Goal: Navigation & Orientation: Find specific page/section

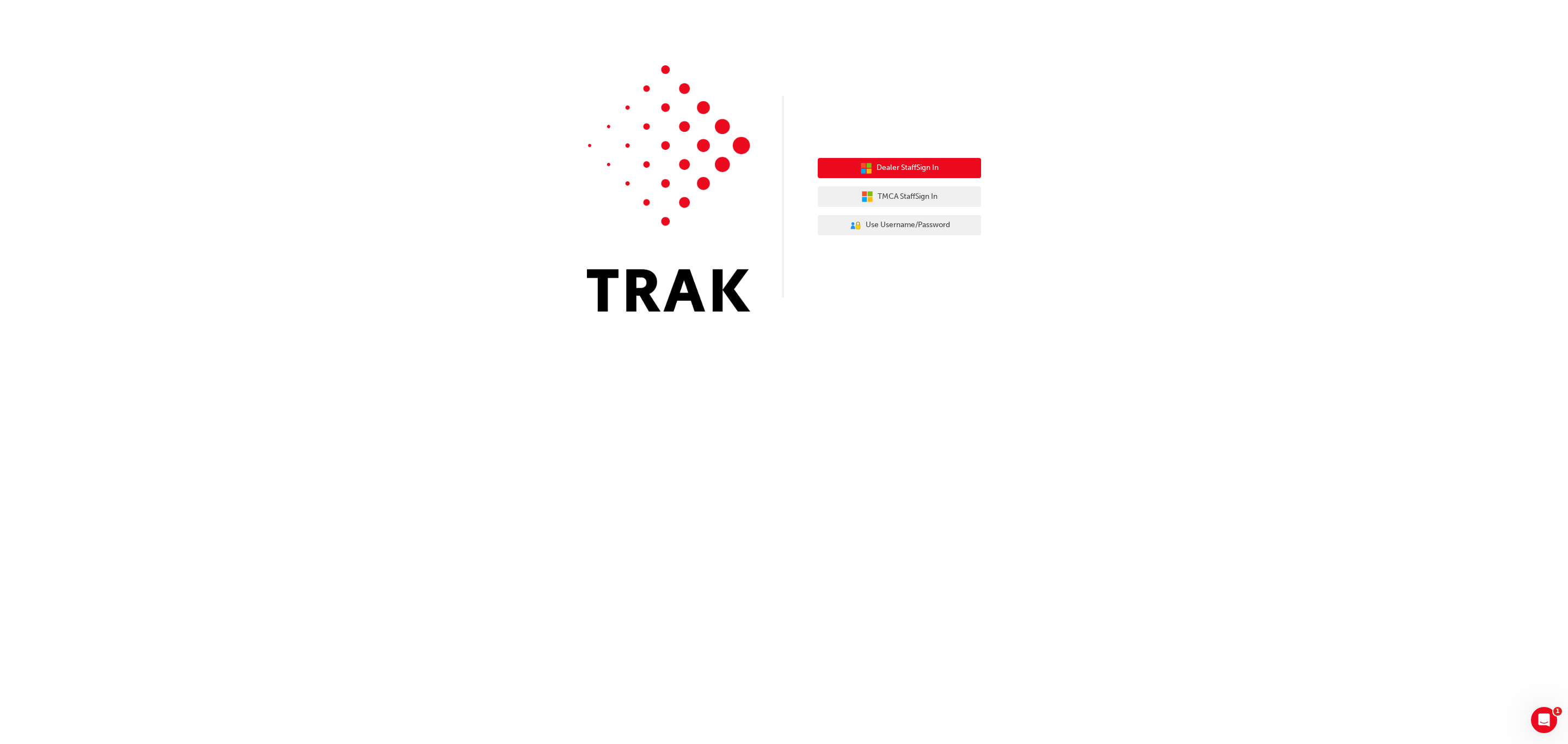
click at [911, 164] on span "Dealer Staff Sign In" at bounding box center [907, 168] width 62 height 12
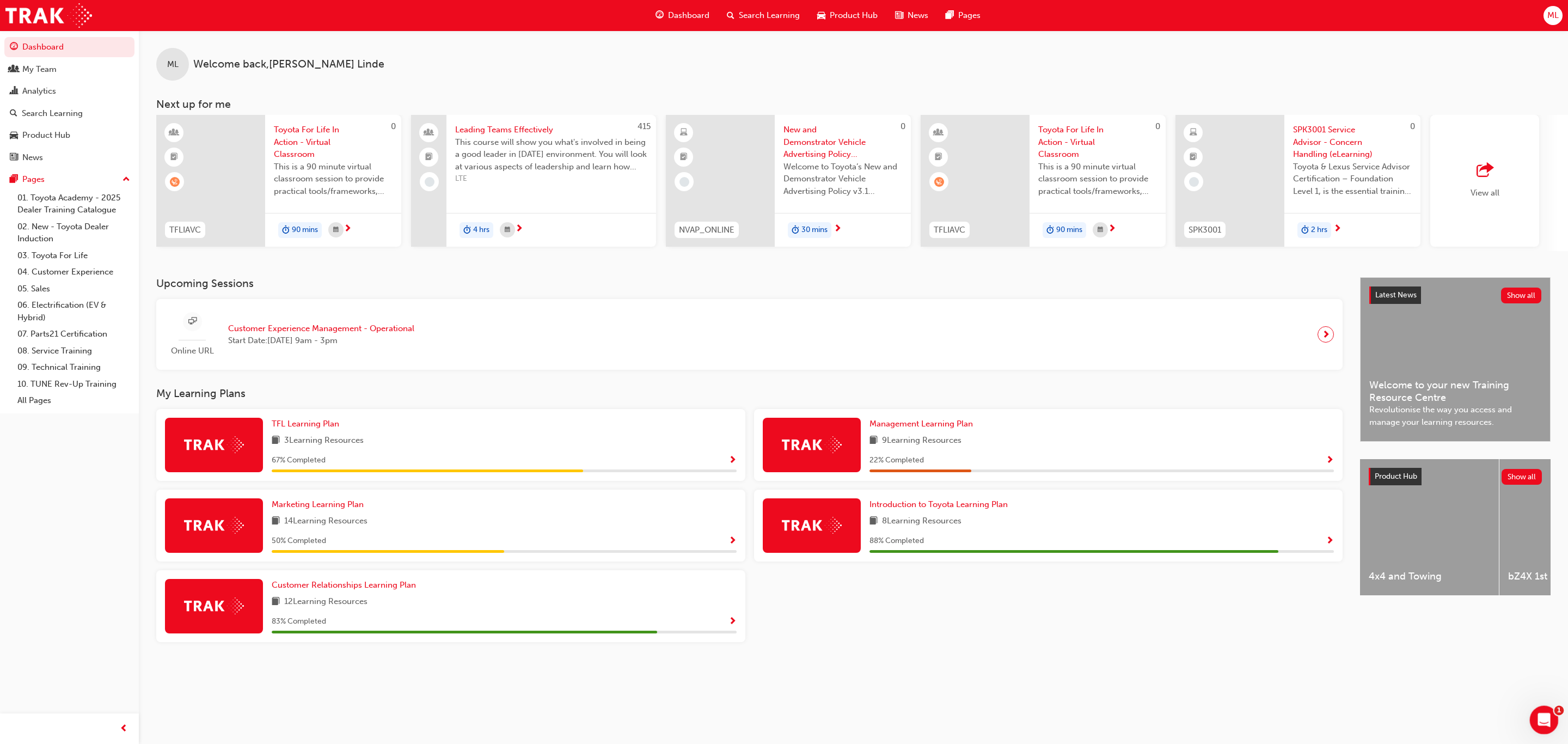
click at [1539, 719] on icon "Open Intercom Messenger" at bounding box center [1543, 719] width 18 height 18
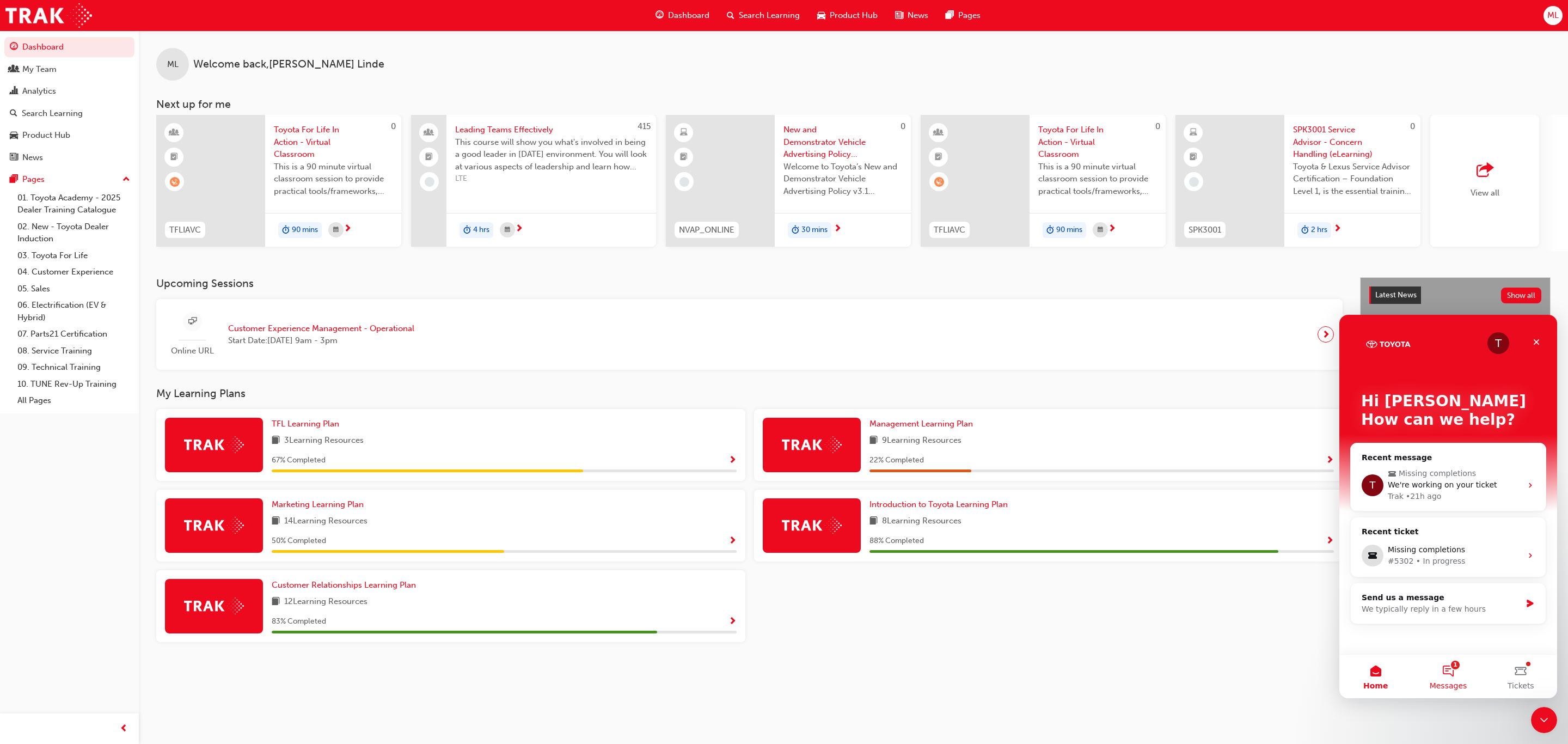
click at [1456, 671] on button "1 Messages" at bounding box center [1447, 677] width 72 height 44
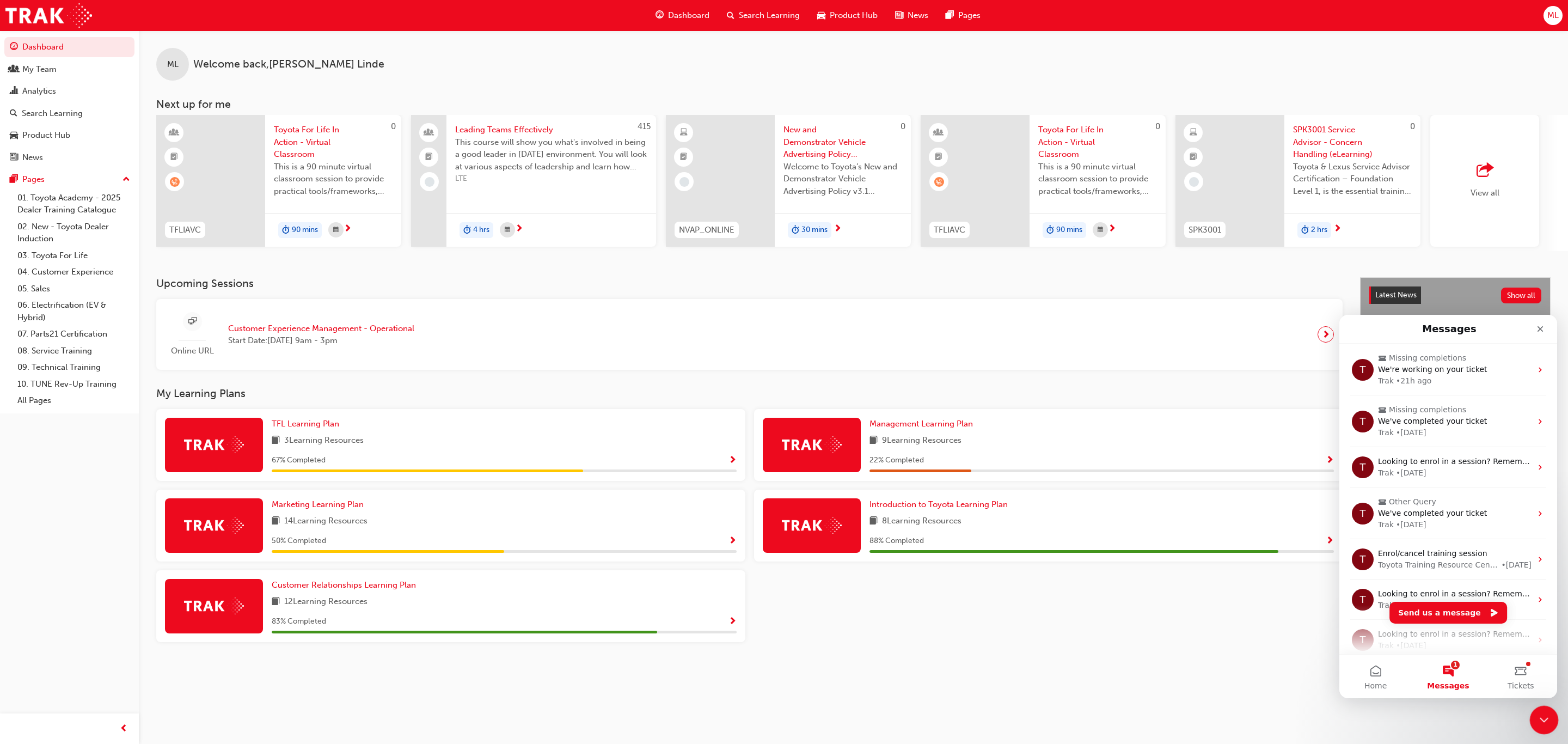
click at [1544, 711] on div "Close Intercom Messenger" at bounding box center [1542, 718] width 26 height 26
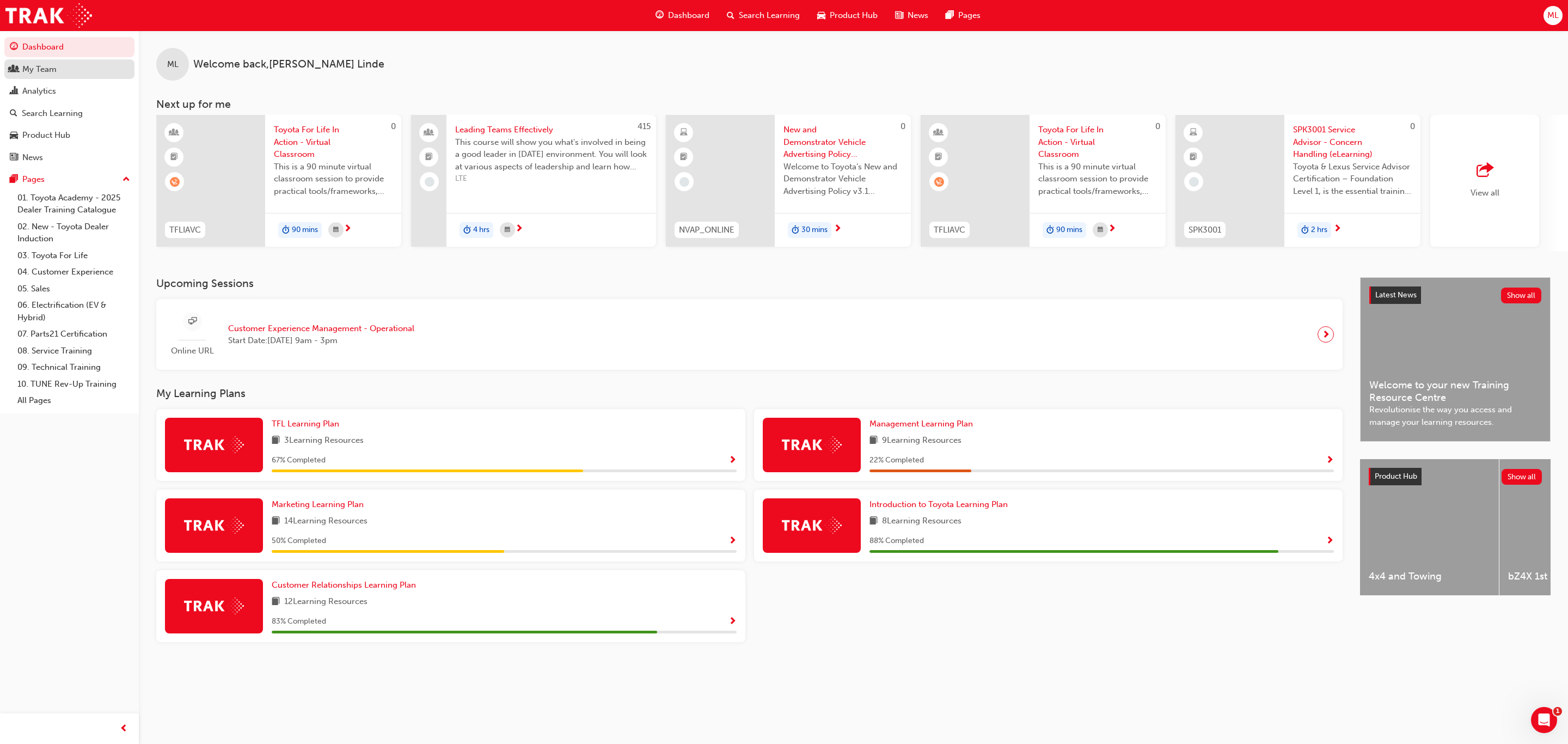
click at [38, 66] on div "My Team" at bounding box center [40, 69] width 34 height 12
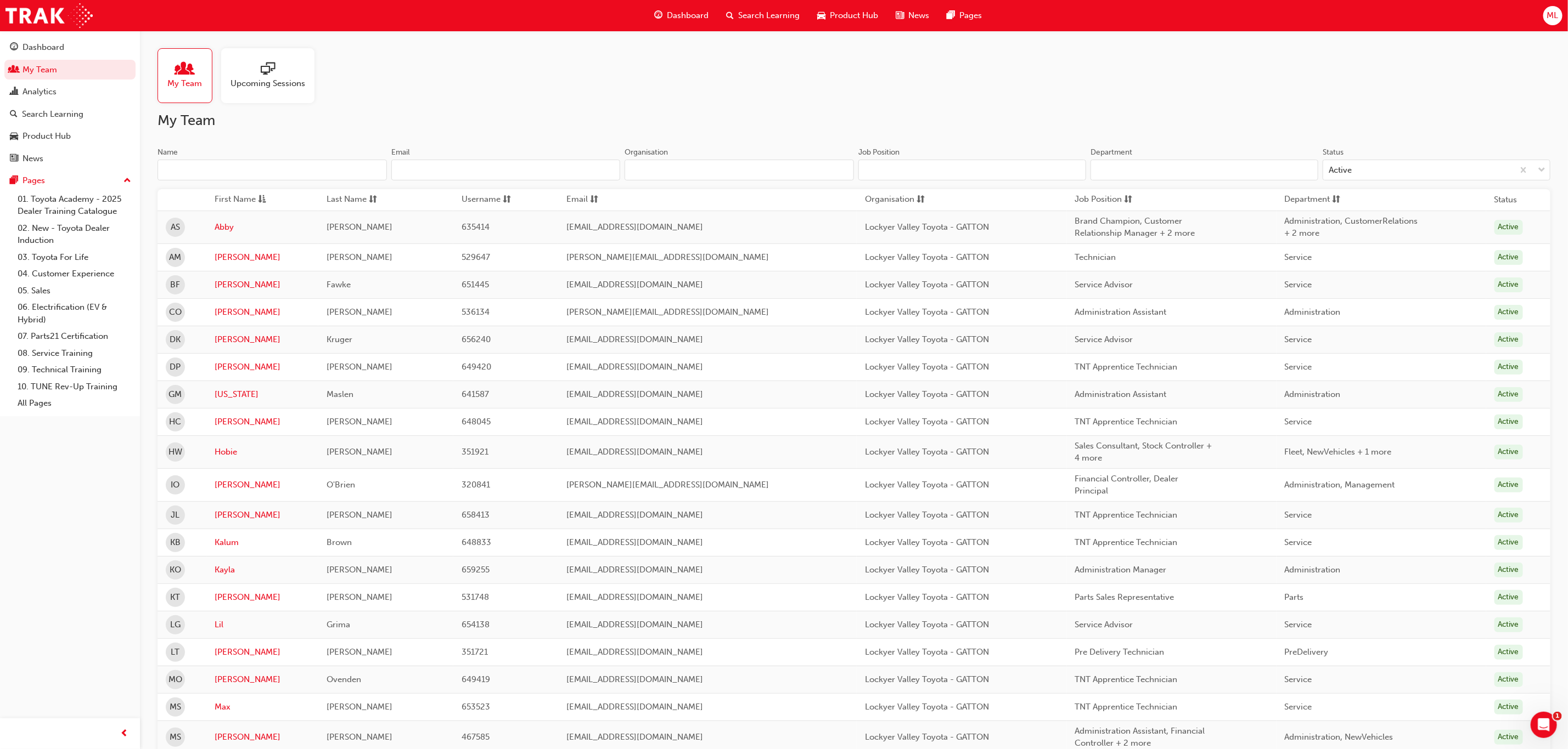
click at [255, 71] on div at bounding box center [268, 69] width 75 height 15
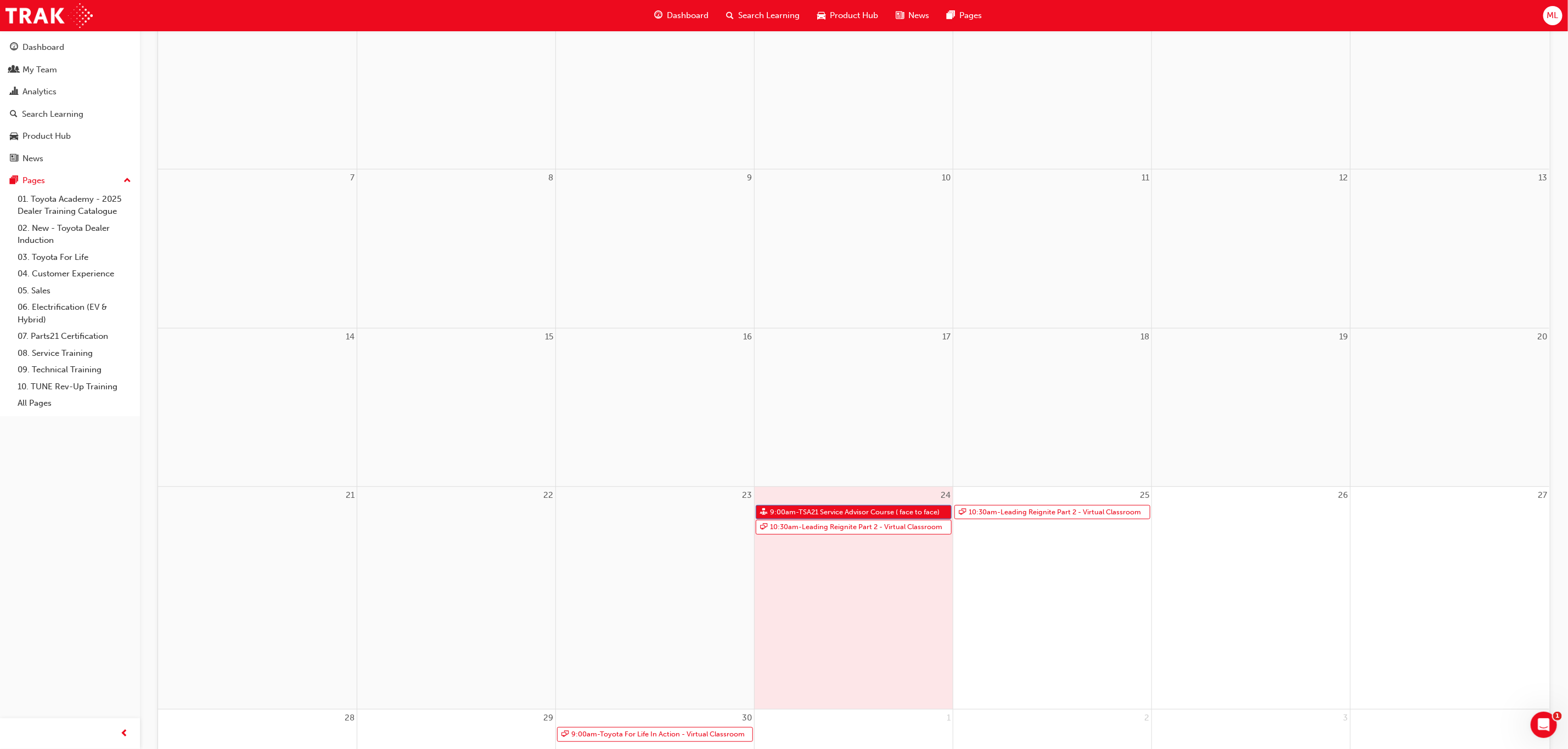
scroll to position [247, 0]
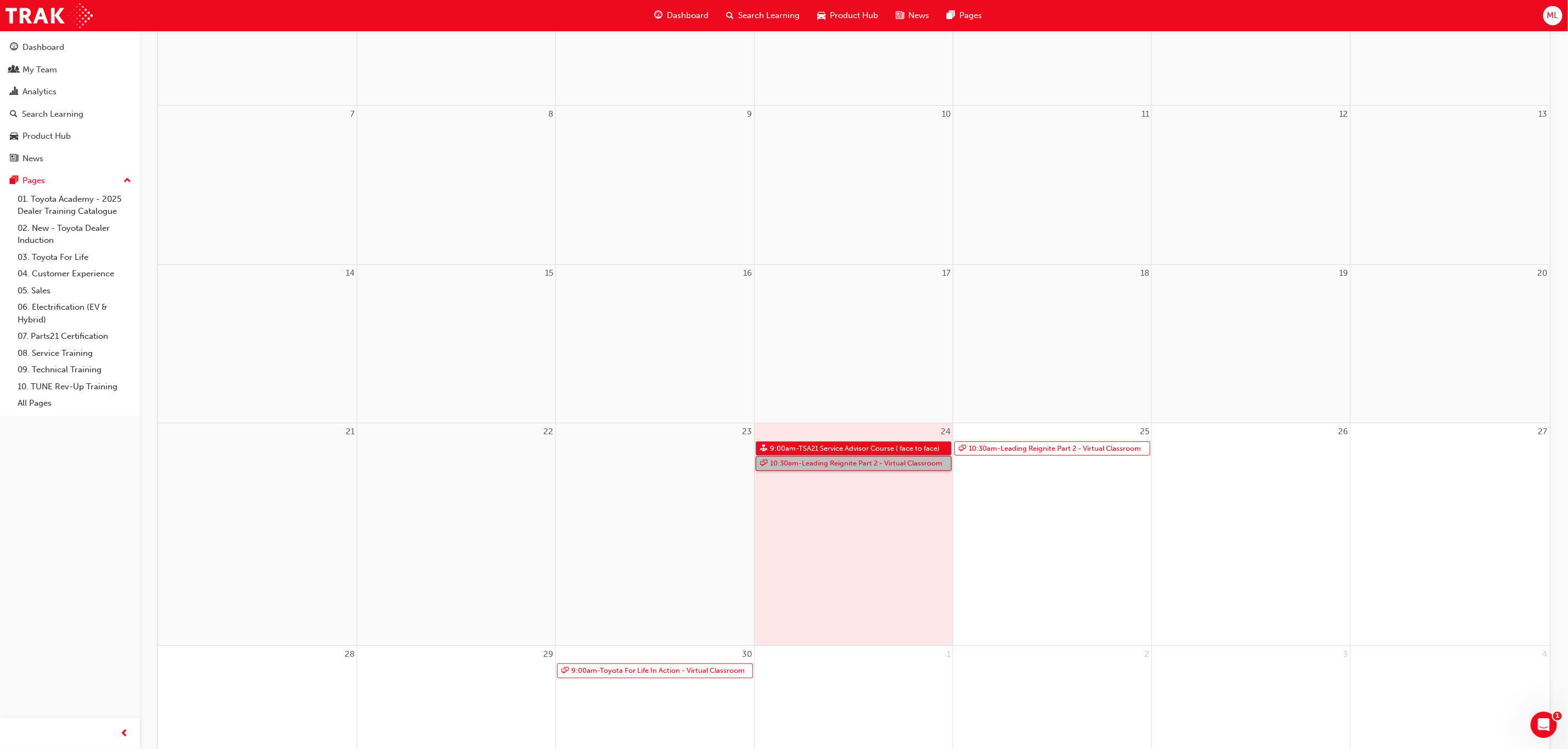
click at [890, 461] on link "10:30am - Leading Reignite Part 2 - Virtual Classroom" at bounding box center [854, 464] width 196 height 15
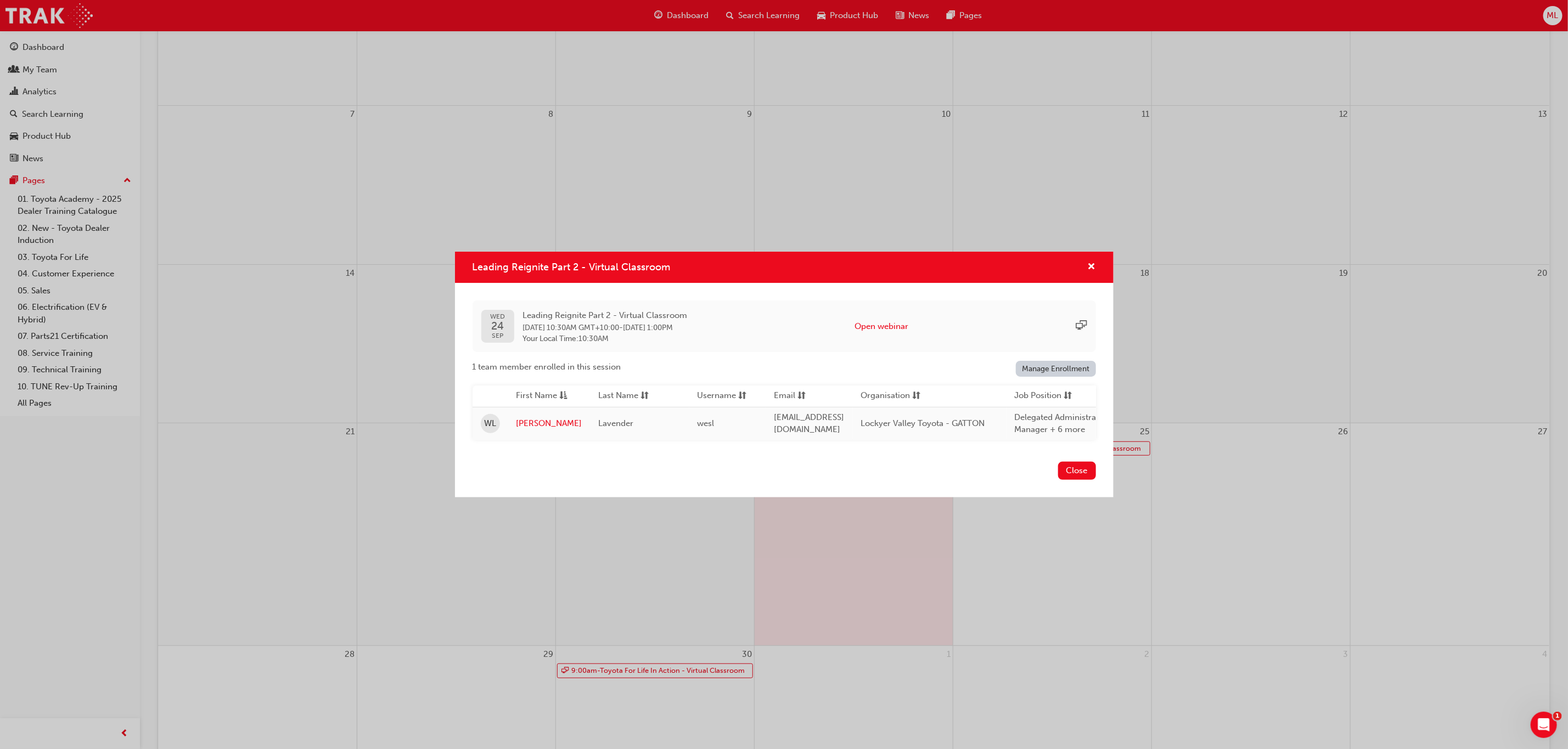
drag, startPoint x: 1080, startPoint y: 474, endPoint x: 1100, endPoint y: 421, distance: 56.6
click at [1092, 468] on button "Close" at bounding box center [1076, 471] width 38 height 18
